Goal: Task Accomplishment & Management: Use online tool/utility

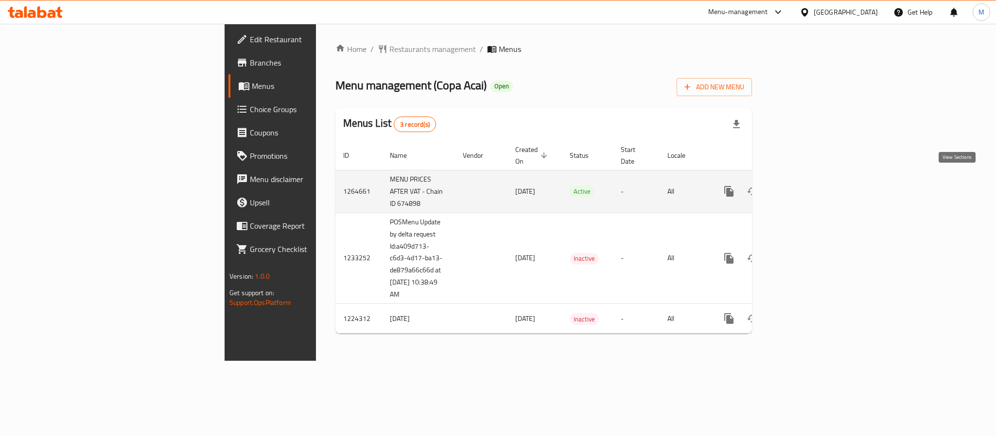
click at [805, 186] on icon "enhanced table" at bounding box center [799, 192] width 12 height 12
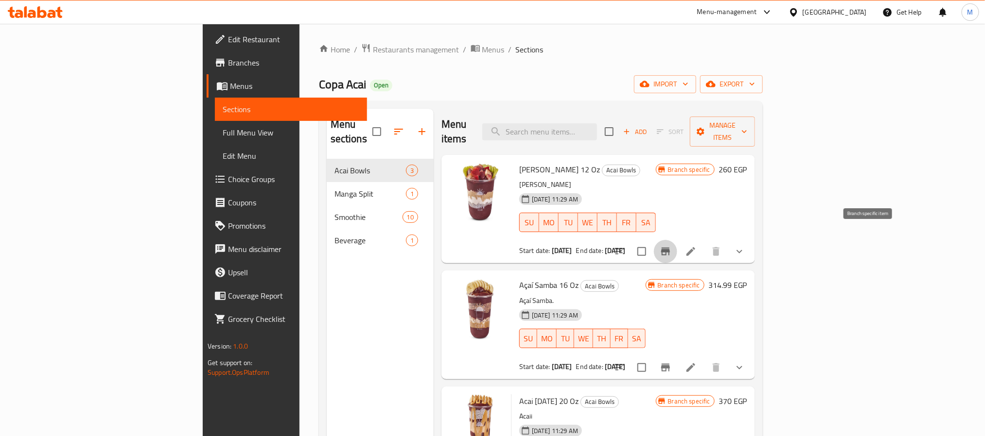
click at [677, 240] on button "Branch-specific-item" at bounding box center [665, 251] width 23 height 23
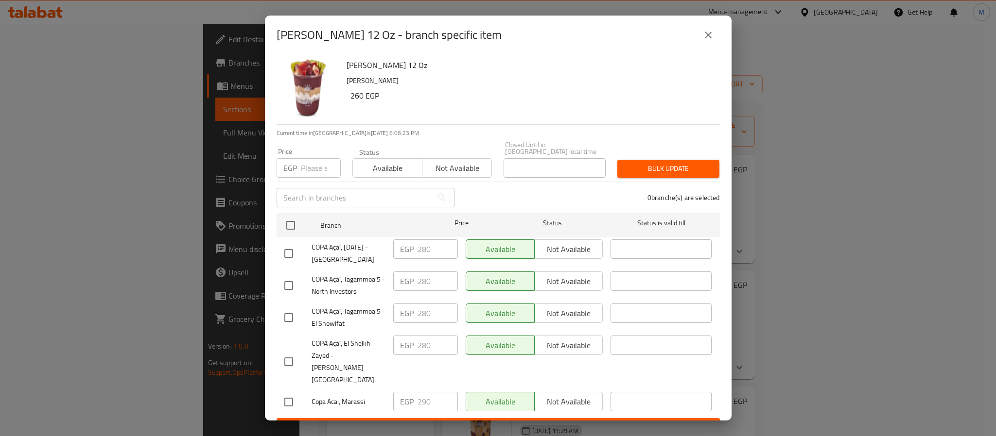
click at [700, 47] on button "close" at bounding box center [707, 34] width 23 height 23
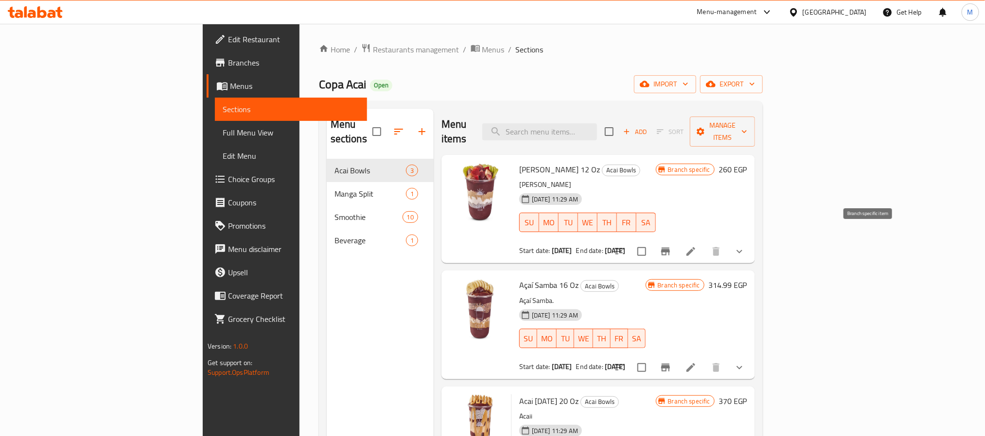
click at [677, 240] on button "Branch-specific-item" at bounding box center [665, 251] width 23 height 23
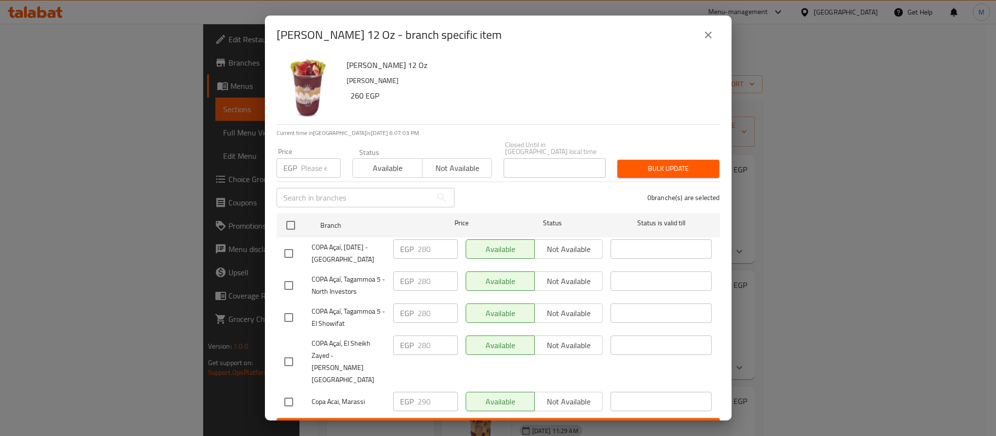
click at [703, 47] on button "close" at bounding box center [707, 34] width 23 height 23
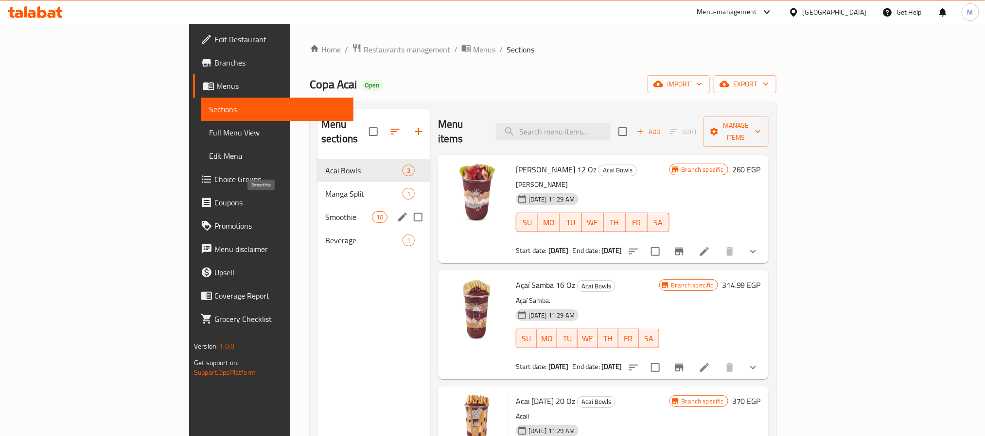
click at [325, 211] on span "Smoothie" at bounding box center [348, 217] width 47 height 12
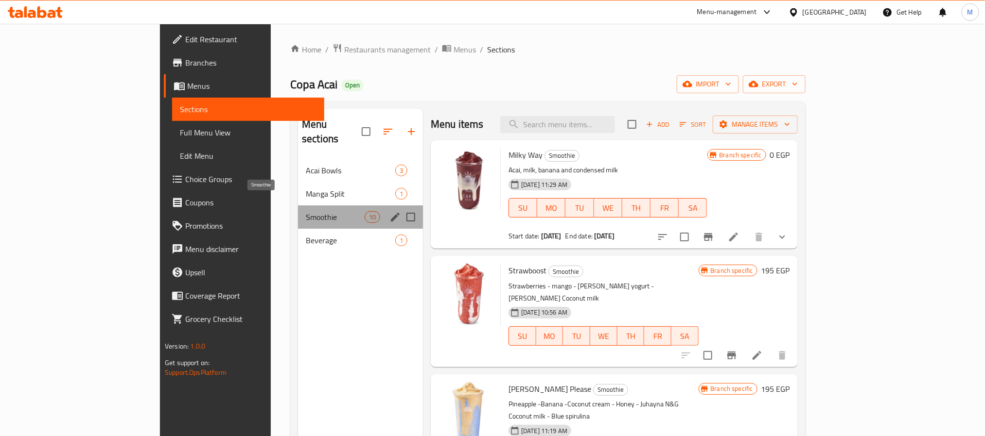
click at [306, 211] on span "Smoothie" at bounding box center [335, 217] width 59 height 12
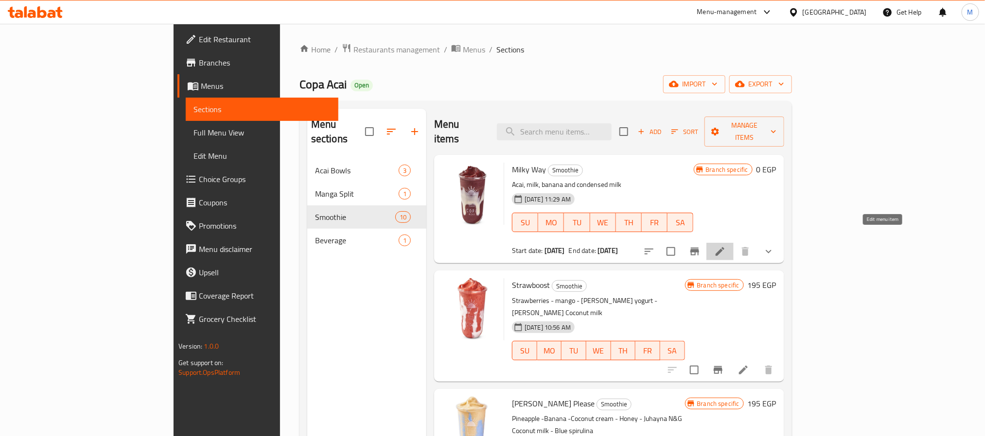
click at [726, 246] on icon at bounding box center [720, 252] width 12 height 12
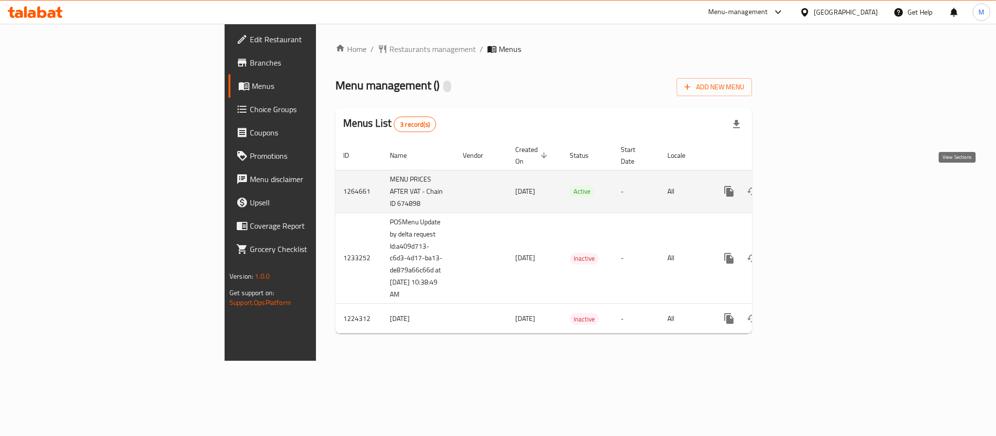
click at [805, 186] on icon "enhanced table" at bounding box center [799, 192] width 12 height 12
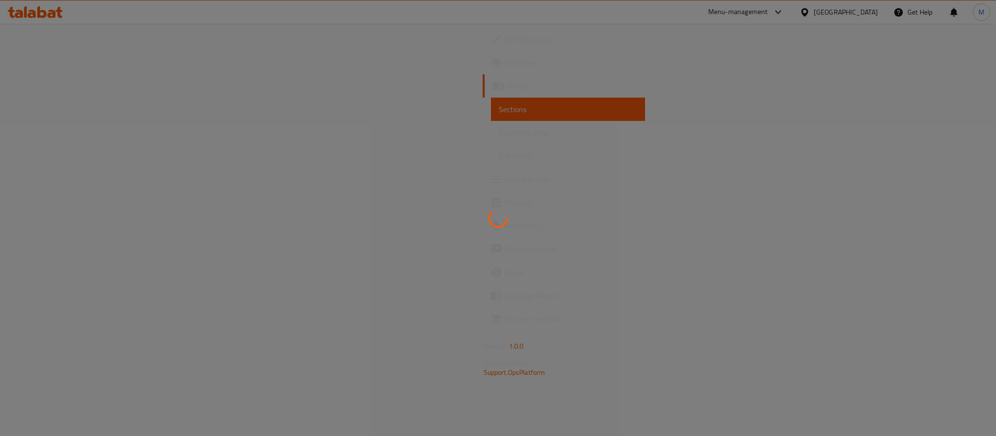
drag, startPoint x: 941, startPoint y: 180, endPoint x: 961, endPoint y: 168, distance: 23.5
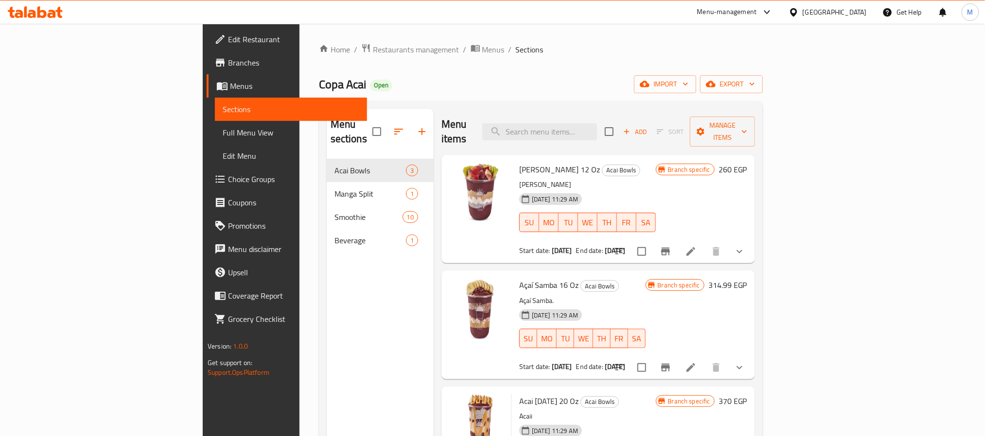
drag, startPoint x: 508, startPoint y: 127, endPoint x: 504, endPoint y: 133, distance: 7.7
click at [505, 130] on div "Menu items Add Sort Manage items" at bounding box center [597, 132] width 313 height 46
click at [503, 134] on div "Menu items Add Sort Manage items" at bounding box center [597, 132] width 313 height 46
click at [223, 132] on span "Full Menu View" at bounding box center [291, 133] width 137 height 12
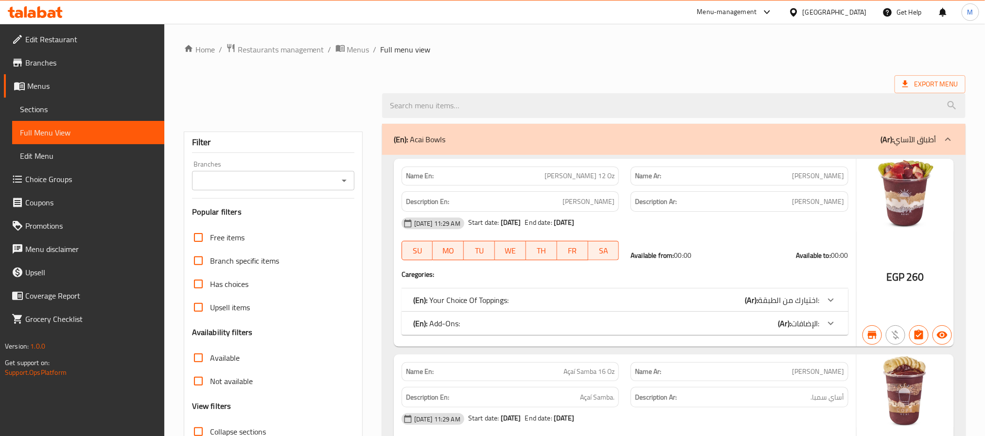
scroll to position [73, 0]
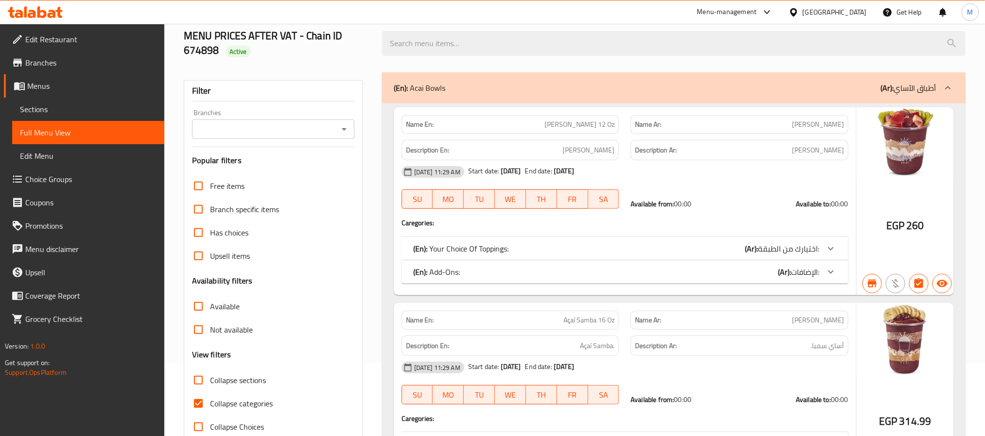
click at [325, 328] on div "Not available" at bounding box center [273, 329] width 162 height 23
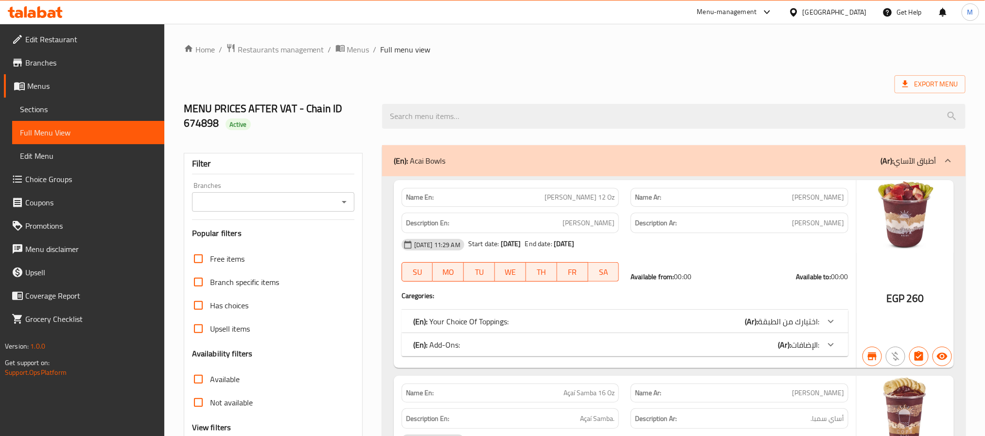
drag, startPoint x: 935, startPoint y: 73, endPoint x: 940, endPoint y: 93, distance: 20.9
click at [940, 86] on span "Export Menu" at bounding box center [929, 84] width 55 height 12
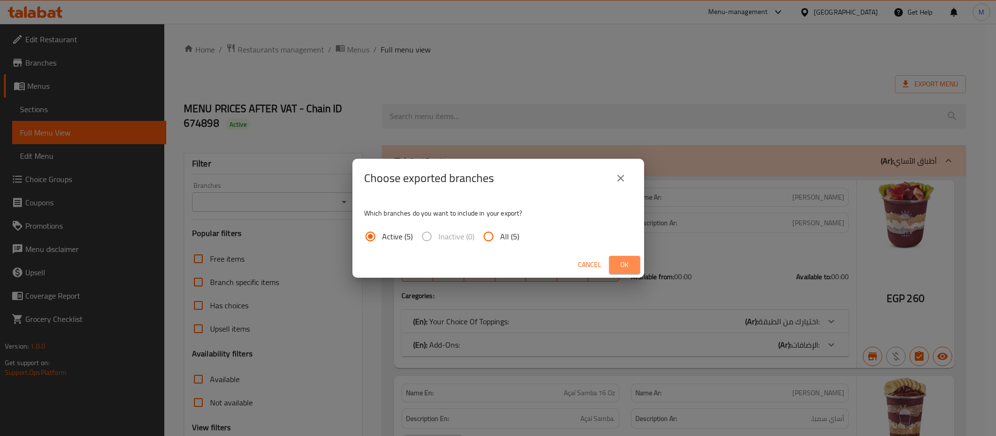
click at [637, 261] on button "Ok" at bounding box center [624, 265] width 31 height 18
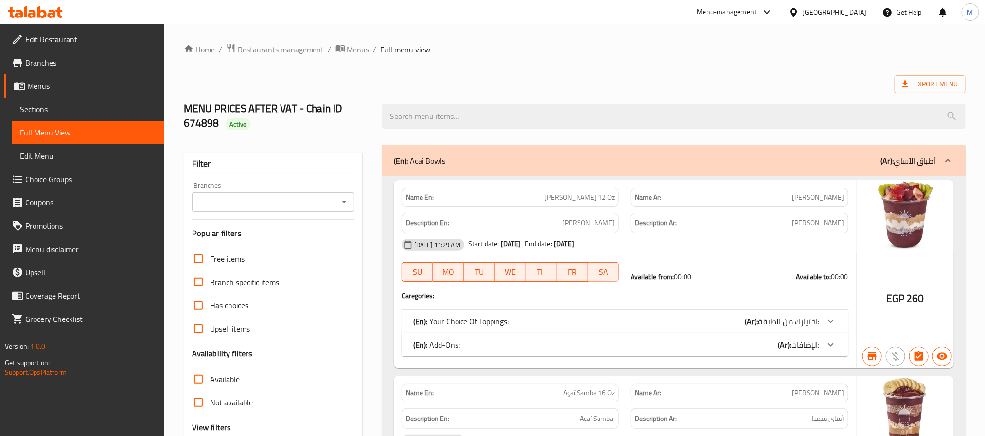
click at [563, 82] on div "Export Menu" at bounding box center [575, 84] width 782 height 18
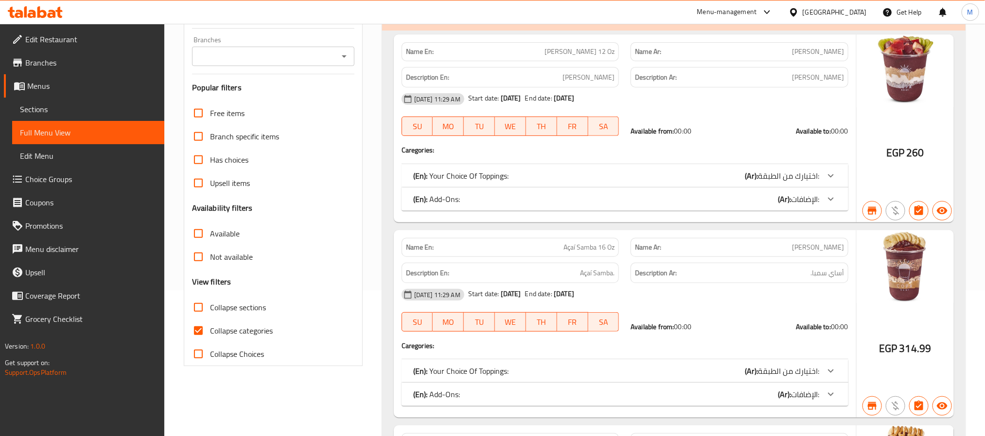
click at [206, 305] on input "Collapse sections" at bounding box center [198, 307] width 23 height 23
checkbox input "true"
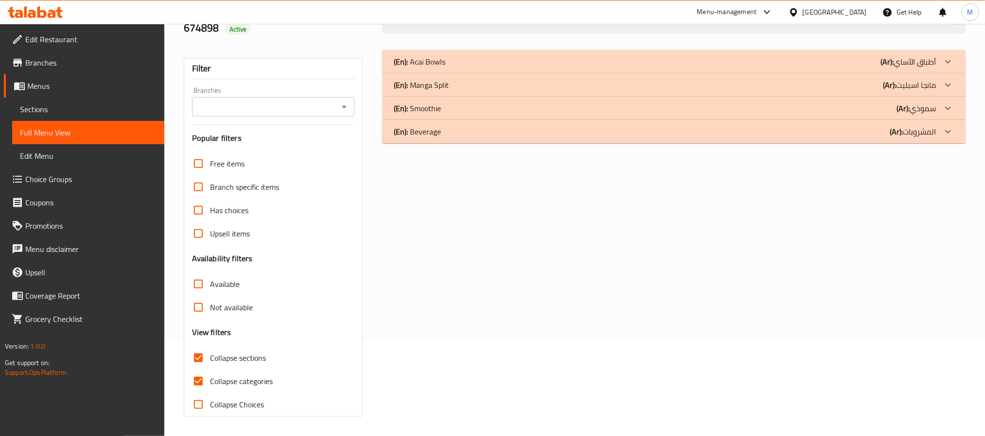
scroll to position [96, 0]
click at [346, 111] on icon "Open" at bounding box center [344, 107] width 12 height 12
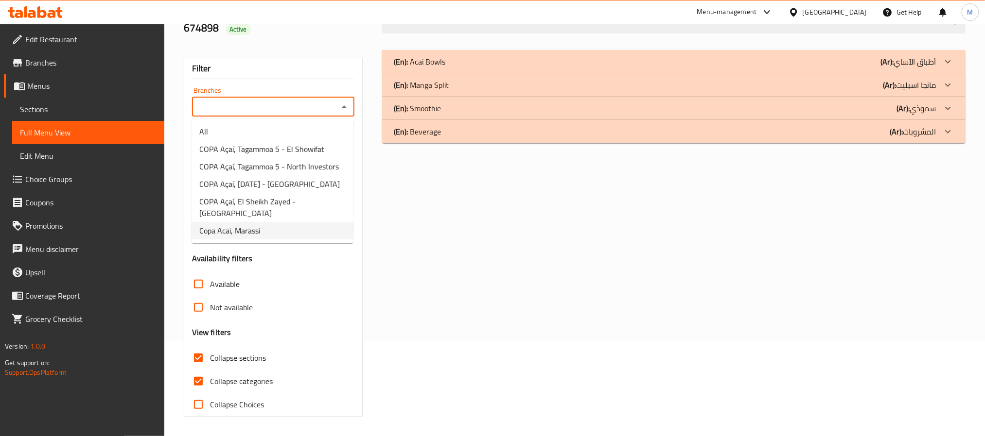
click at [270, 222] on li "Copa Acai, Marassi" at bounding box center [272, 230] width 162 height 17
type input "Copa Acai, Marassi"
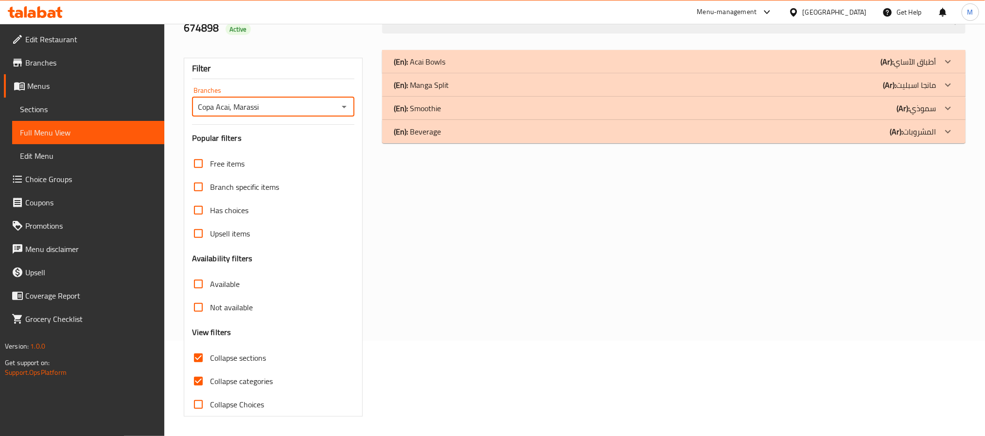
click at [940, 73] on div at bounding box center [947, 61] width 23 height 23
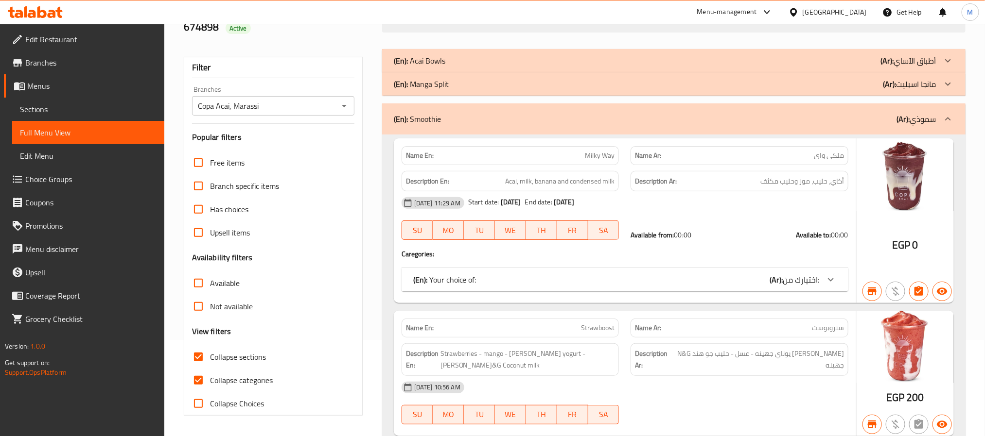
click at [203, 361] on input "Collapse sections" at bounding box center [198, 357] width 23 height 23
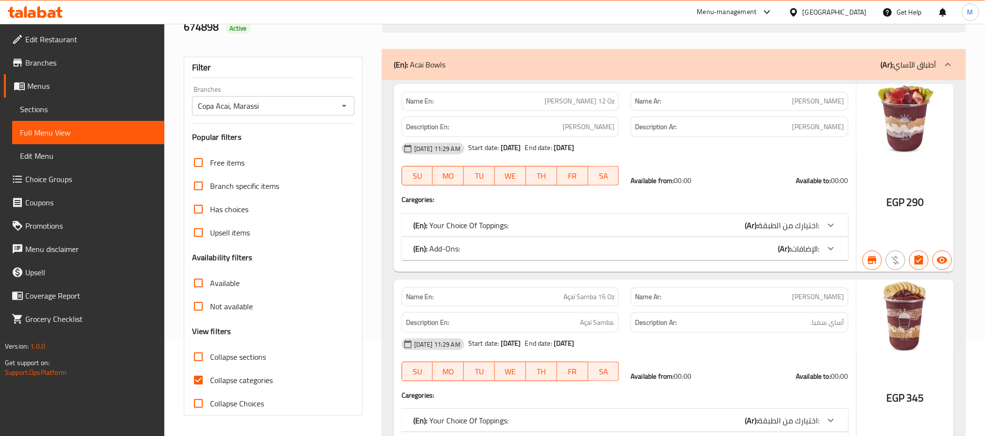
click at [208, 362] on input "Collapse sections" at bounding box center [198, 357] width 23 height 23
checkbox input "true"
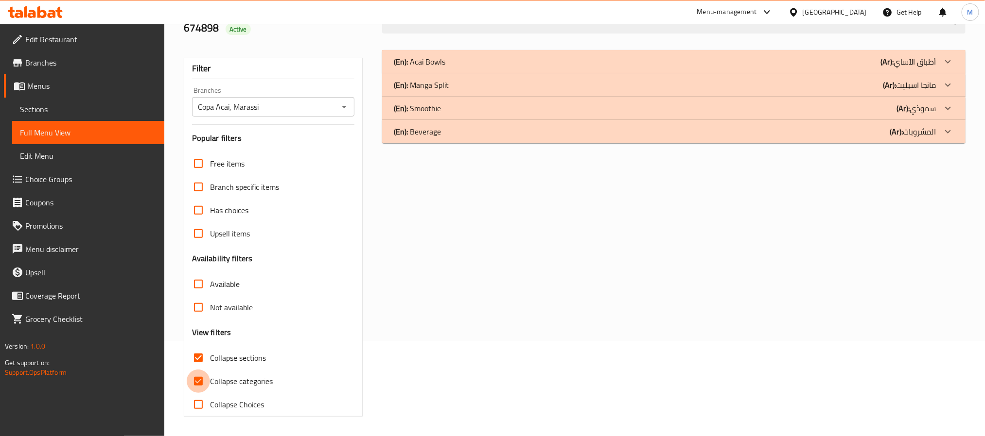
click at [200, 377] on input "Collapse categories" at bounding box center [198, 381] width 23 height 23
checkbox input "false"
click at [940, 73] on div at bounding box center [947, 61] width 23 height 23
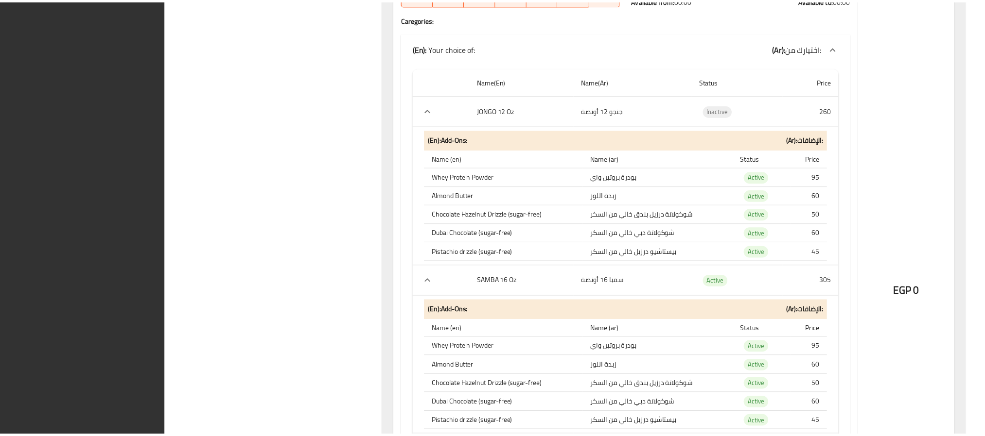
scroll to position [4685, 0]
